Goal: Navigation & Orientation: Find specific page/section

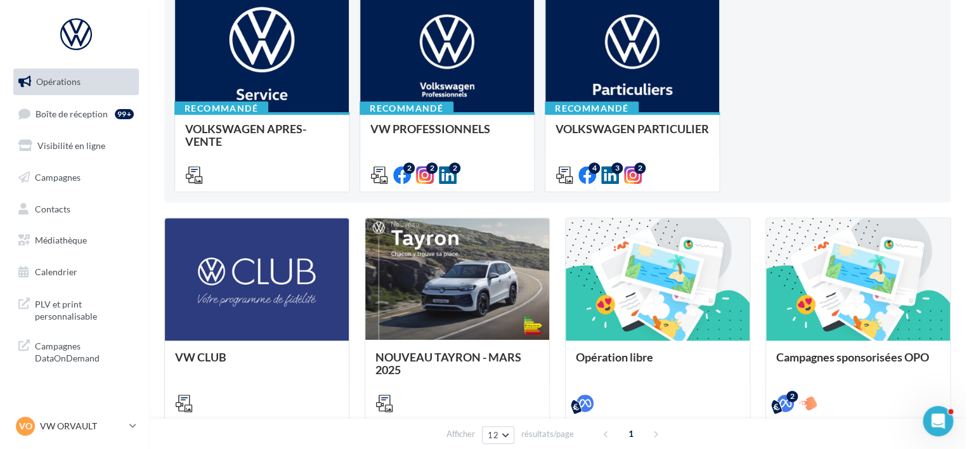
scroll to position [162, 0]
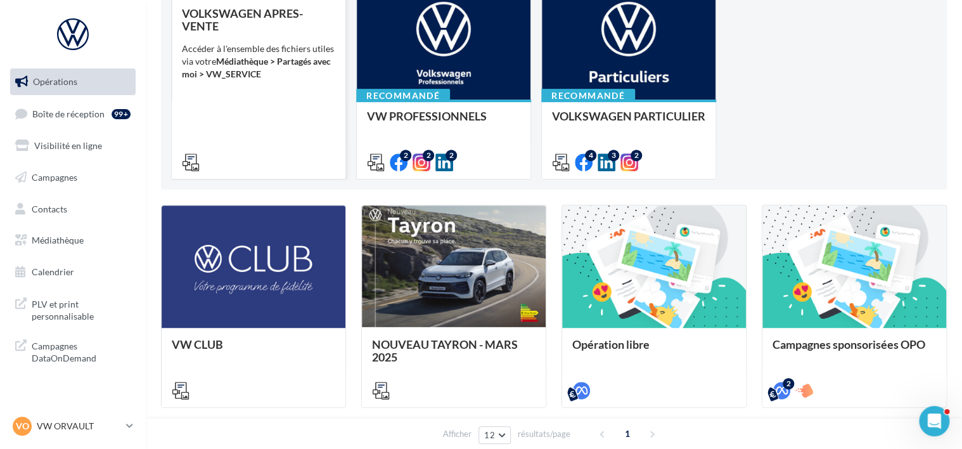
click at [244, 75] on strong "Médiathèque > Partagés avec moi > VW_SERVICE" at bounding box center [256, 67] width 149 height 23
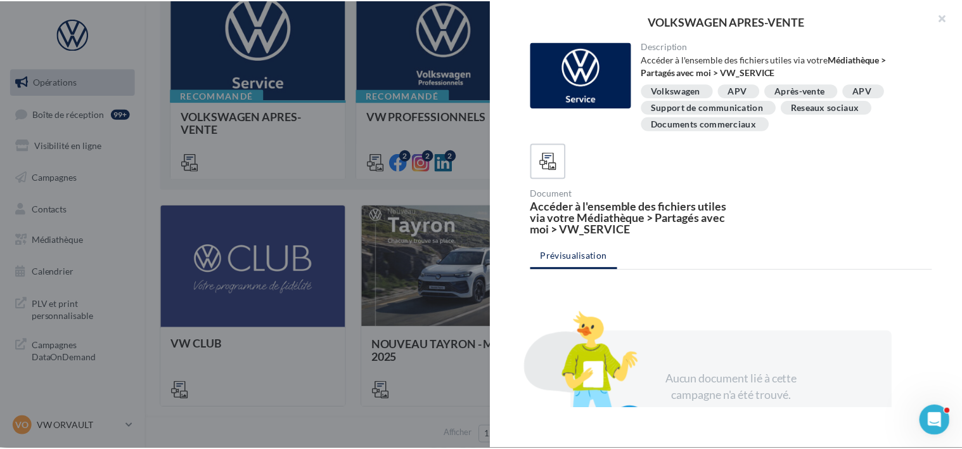
scroll to position [86, 0]
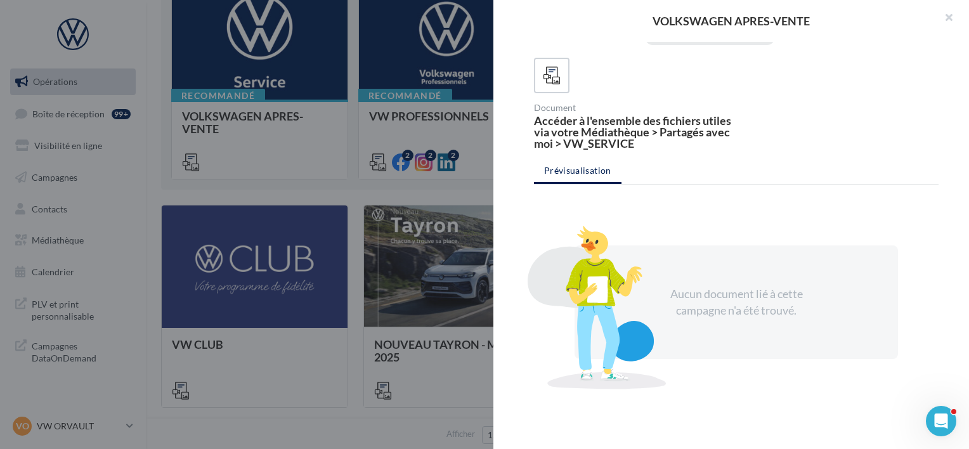
click at [353, 217] on div at bounding box center [484, 224] width 969 height 449
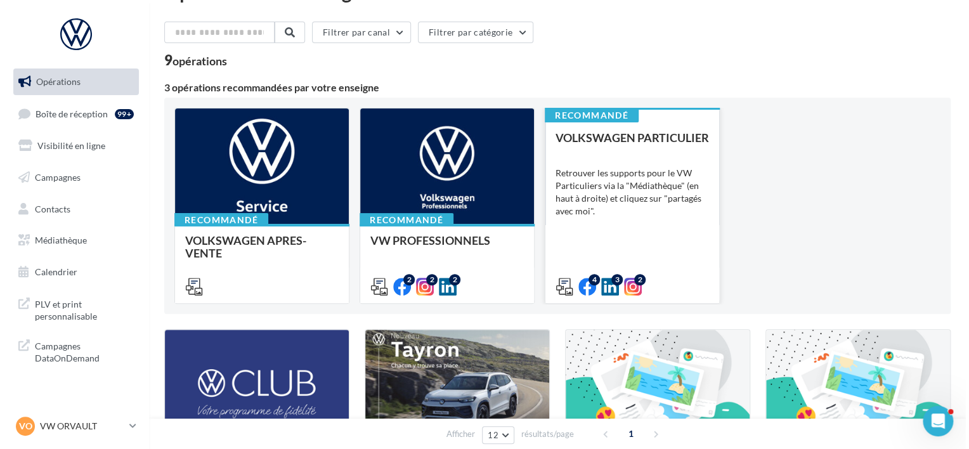
scroll to position [35, 0]
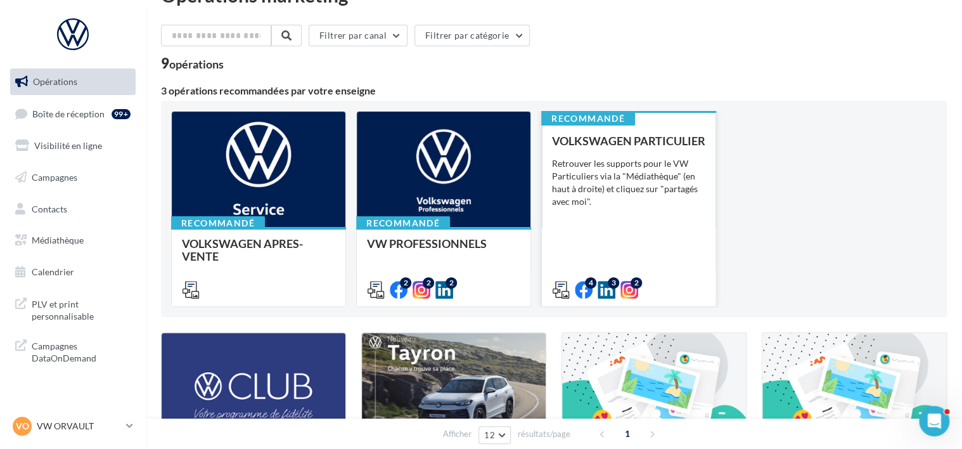
click at [663, 193] on div "Retrouver les supports pour le VW Particuliers via la "Médiathèque" (en haut à …" at bounding box center [628, 182] width 153 height 51
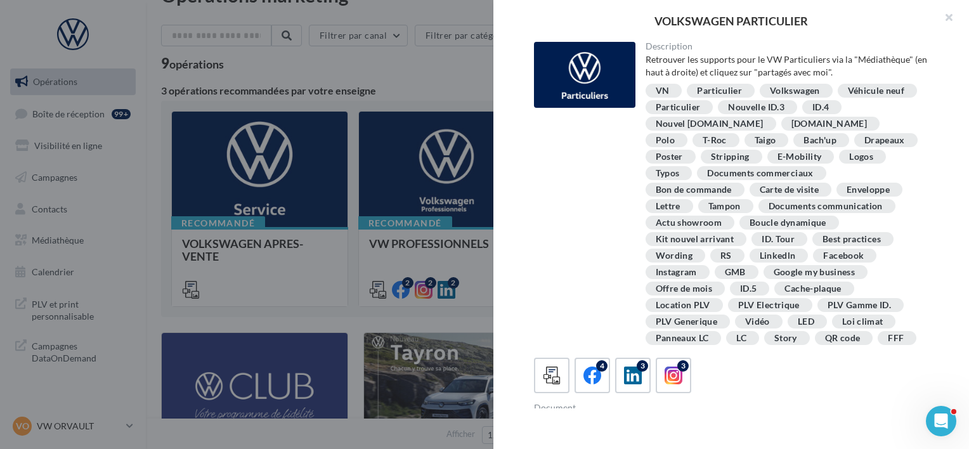
scroll to position [277, 0]
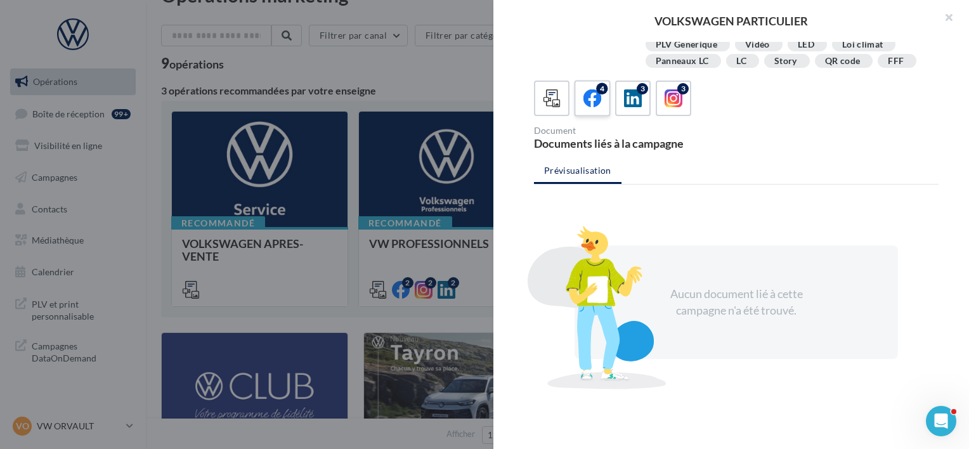
click at [592, 106] on icon at bounding box center [592, 98] width 18 height 18
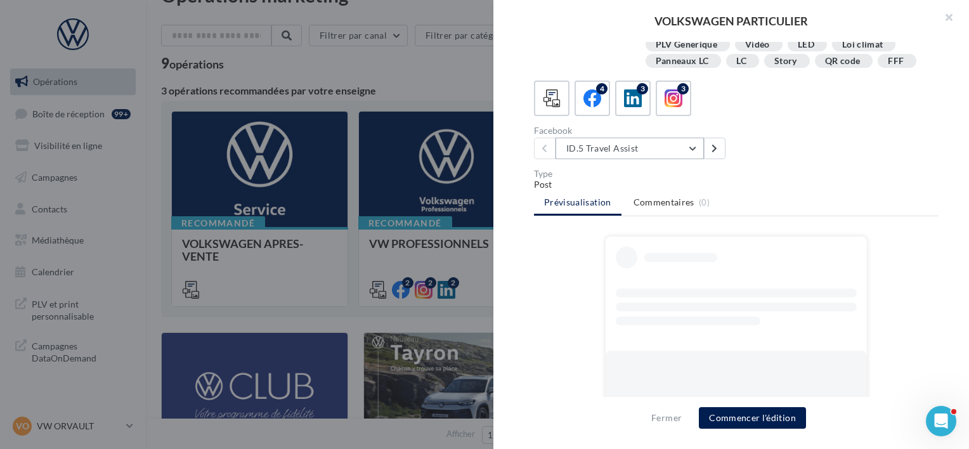
click at [649, 147] on button "ID.5 Travel Assist" at bounding box center [629, 149] width 148 height 22
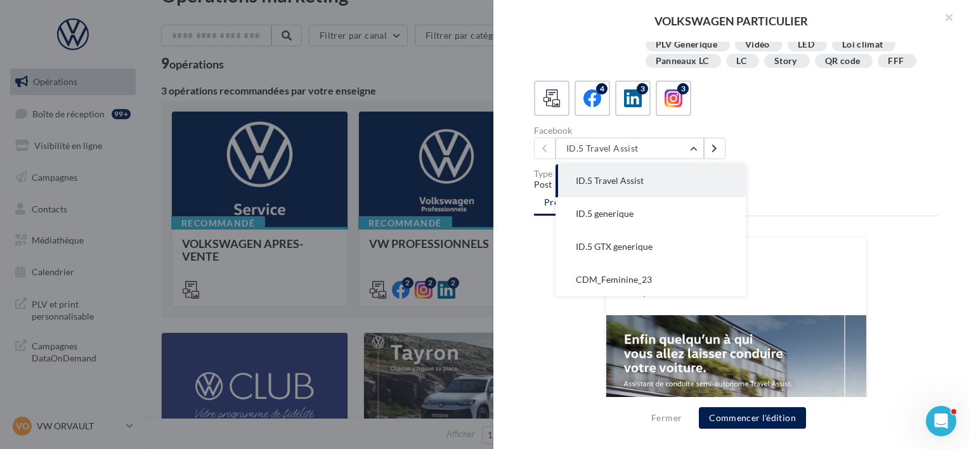
click at [826, 185] on div "Post" at bounding box center [736, 184] width 404 height 13
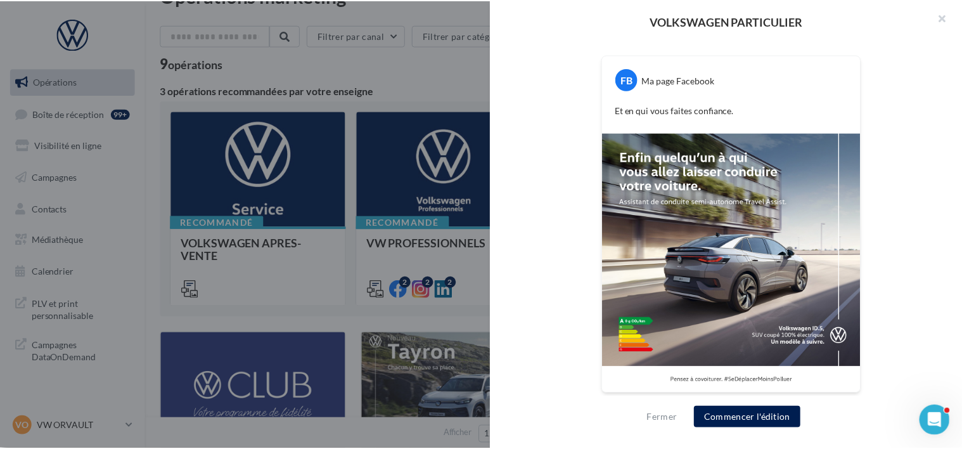
scroll to position [444, 0]
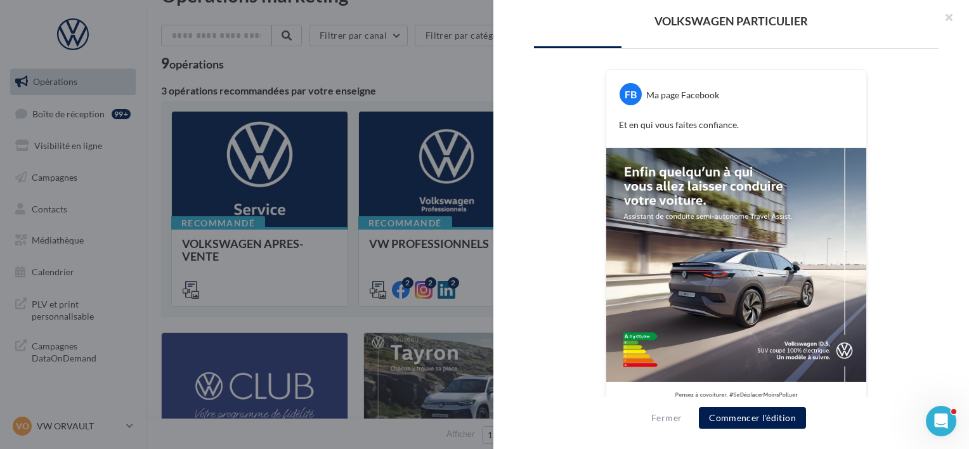
click at [162, 294] on div at bounding box center [484, 224] width 969 height 449
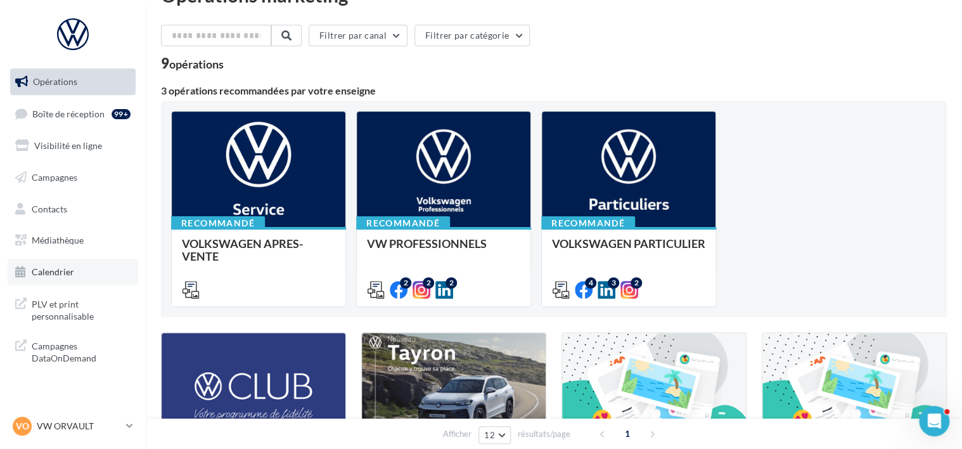
click at [54, 266] on link "Calendrier" at bounding box center [73, 272] width 131 height 27
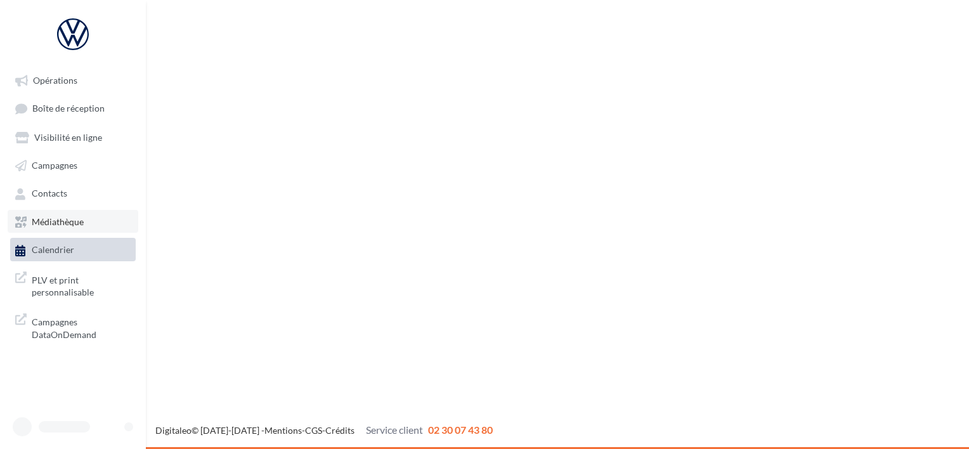
click at [43, 224] on span "Médiathèque" at bounding box center [58, 221] width 52 height 11
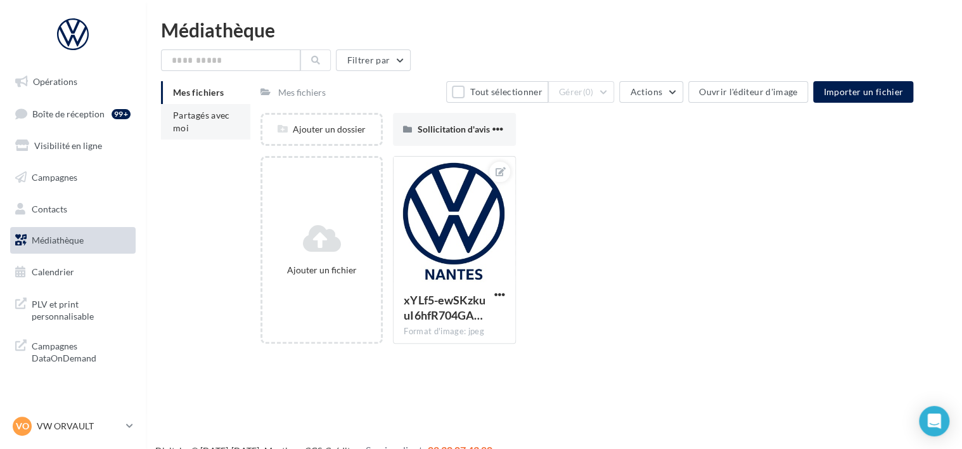
click at [214, 122] on li "Partagés avec moi" at bounding box center [205, 121] width 89 height 35
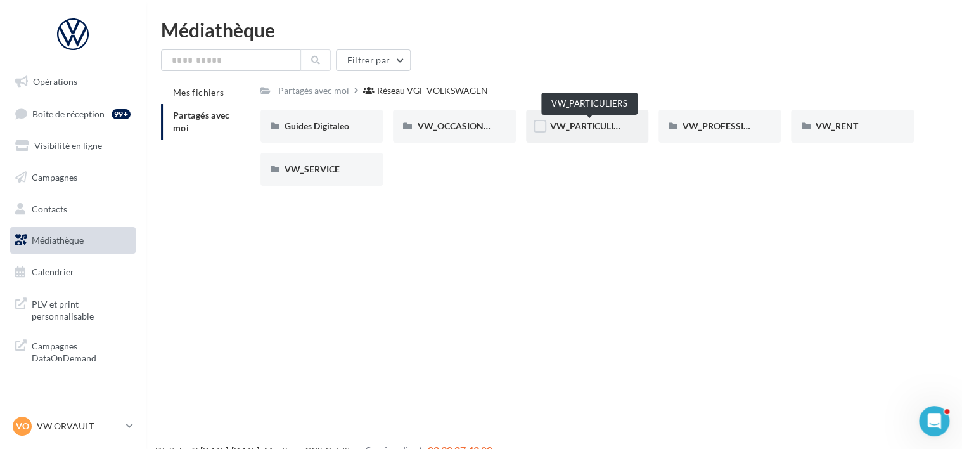
click at [589, 129] on span "VW_PARTICULIERS" at bounding box center [589, 125] width 79 height 11
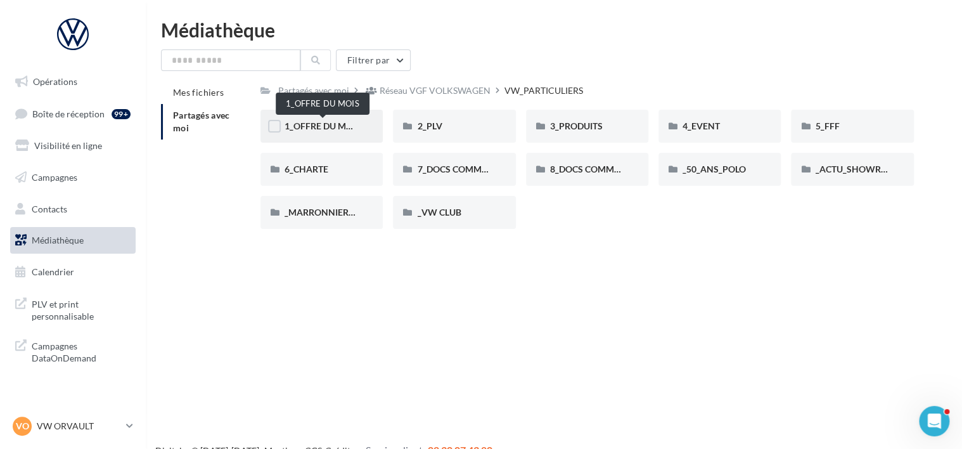
click at [338, 122] on span "1_OFFRE DU MOIS" at bounding box center [323, 125] width 76 height 11
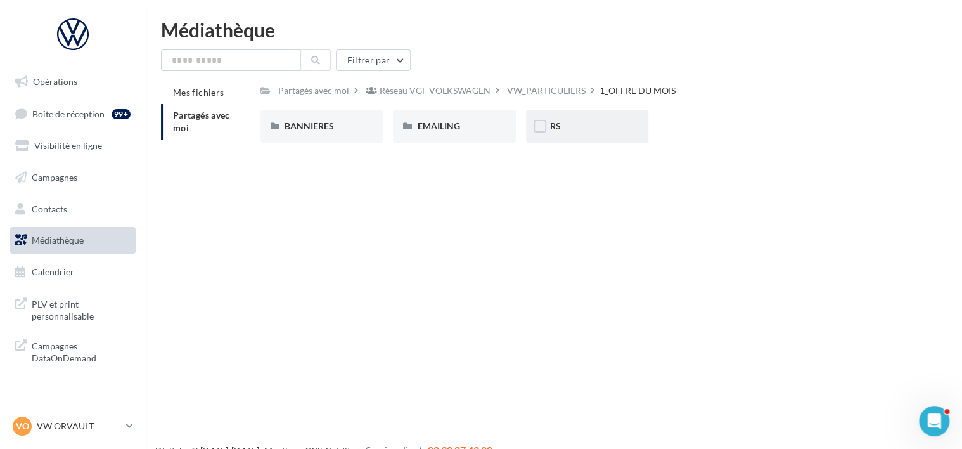
click at [564, 120] on div "RS" at bounding box center [587, 126] width 74 height 13
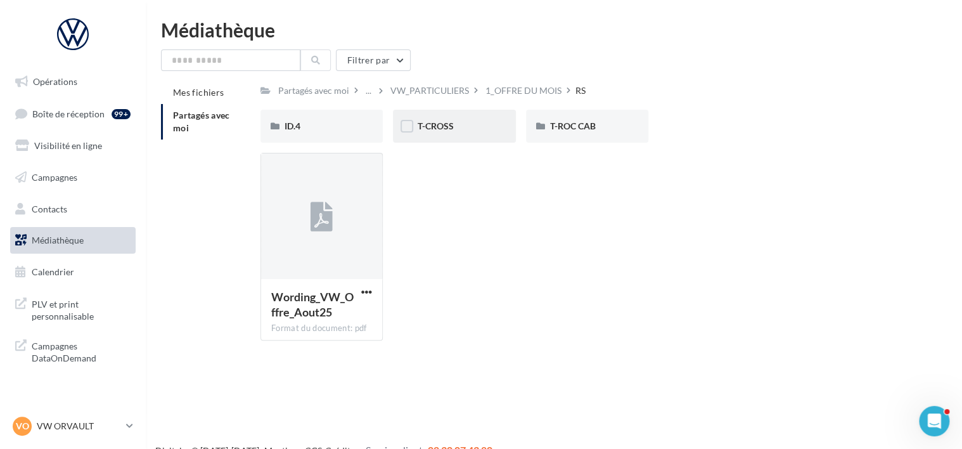
click at [458, 126] on div "T-CROSS" at bounding box center [454, 126] width 74 height 13
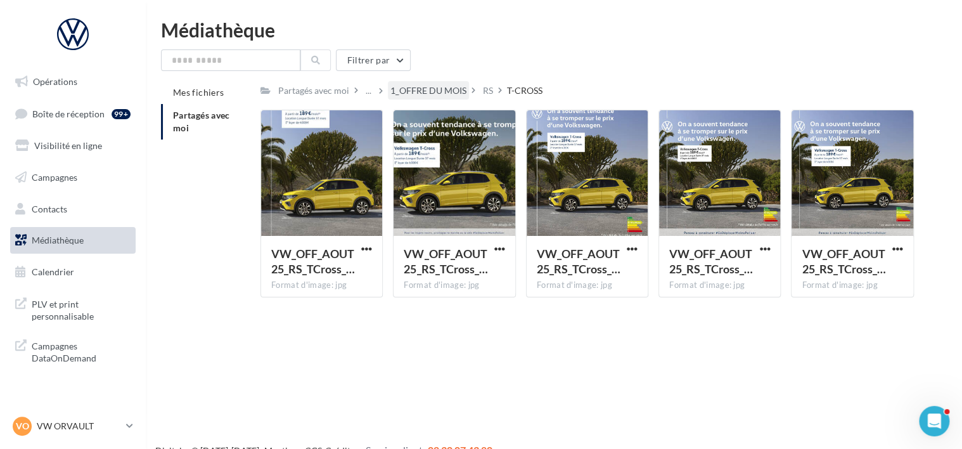
click at [451, 96] on div "1_OFFRE DU MOIS" at bounding box center [428, 90] width 76 height 13
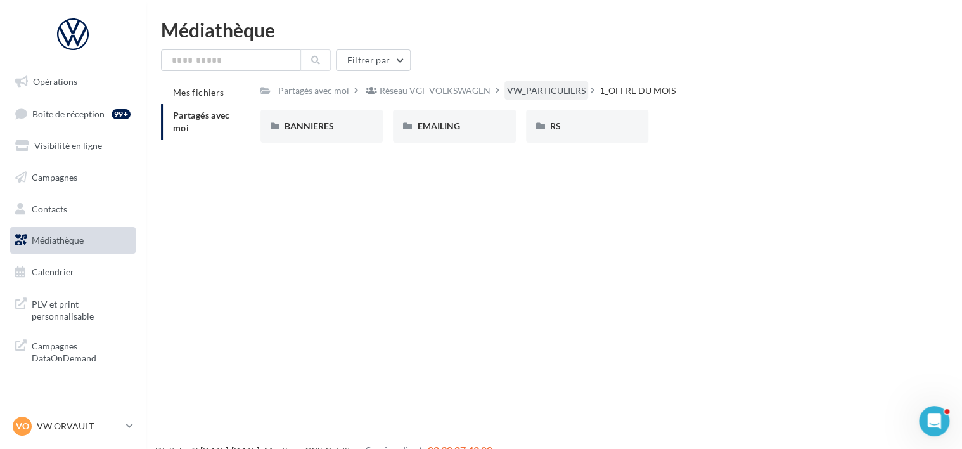
click at [535, 86] on div "VW_PARTICULIERS" at bounding box center [546, 90] width 79 height 13
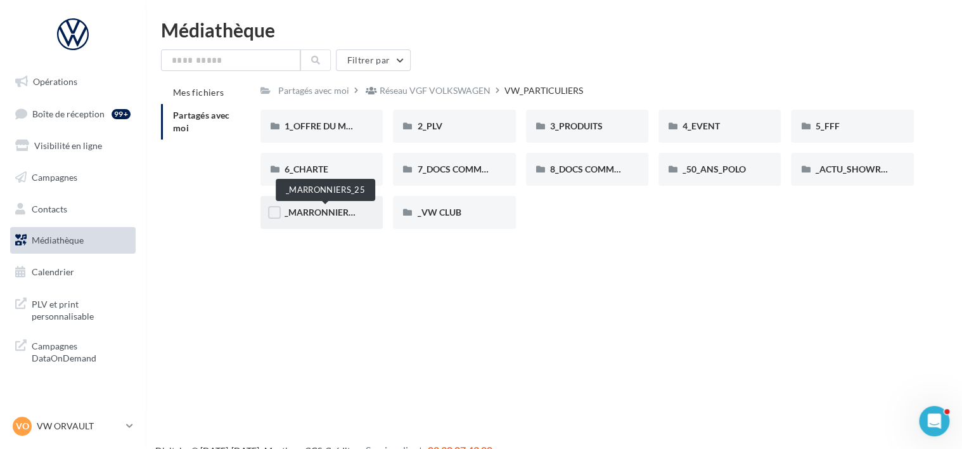
click at [314, 215] on span "_MARRONNIERS_25" at bounding box center [326, 212] width 83 height 11
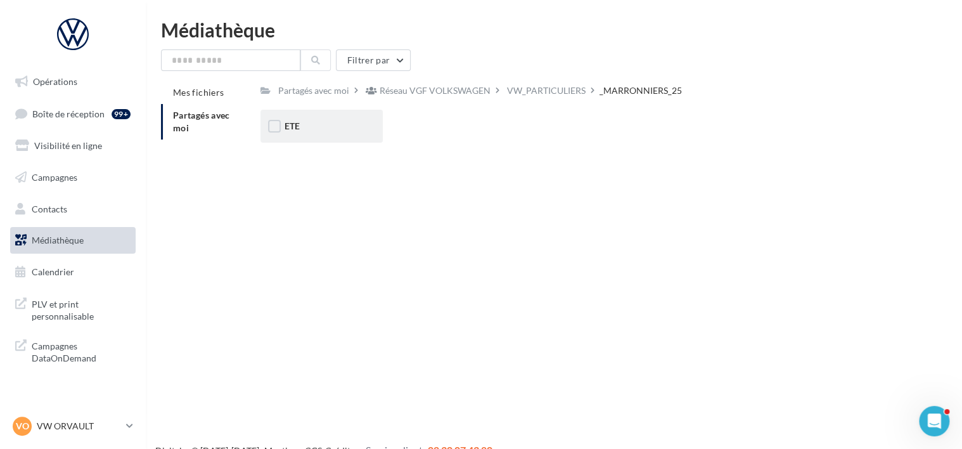
click at [302, 124] on div "ETE" at bounding box center [322, 126] width 74 height 13
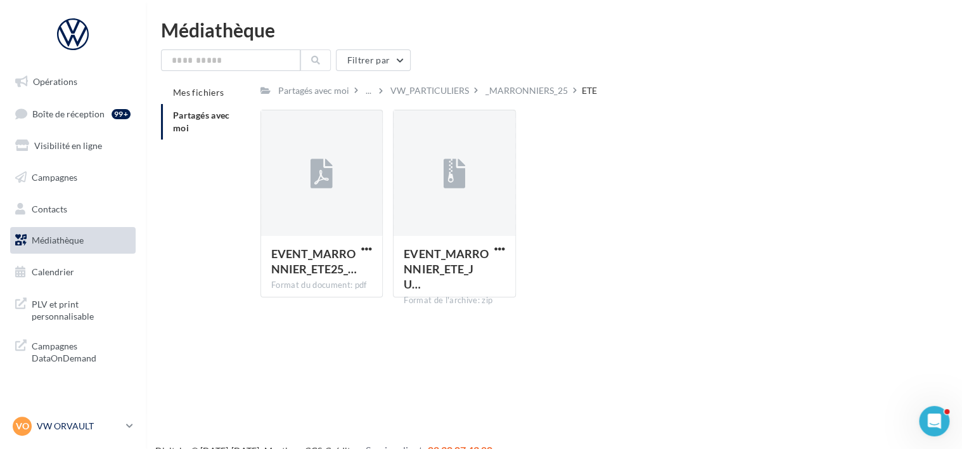
click at [75, 426] on p "VW ORVAULT" at bounding box center [79, 426] width 84 height 13
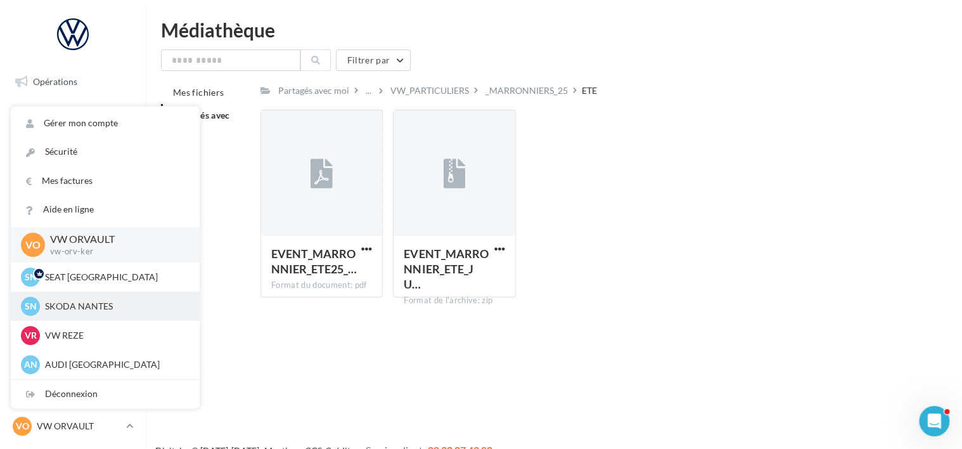
click at [112, 310] on p "SKODA NANTES" at bounding box center [114, 306] width 139 height 13
